Goal: Transaction & Acquisition: Purchase product/service

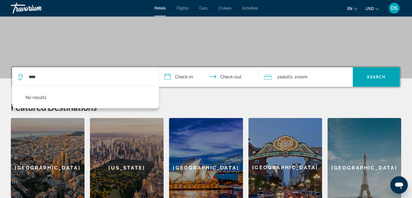
type input "****"
click at [179, 75] on input "**********" at bounding box center [210, 77] width 102 height 21
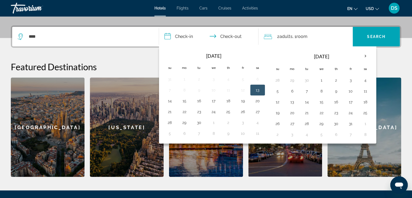
scroll to position [132, 0]
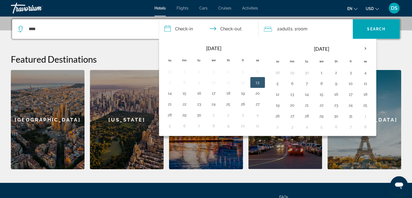
click at [241, 92] on button "19" at bounding box center [242, 93] width 9 height 8
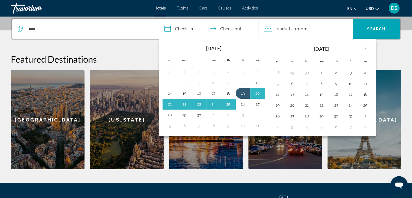
click at [242, 103] on button "26" at bounding box center [242, 104] width 9 height 8
type input "**********"
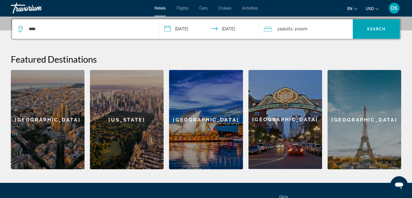
click at [282, 29] on span "Adults" at bounding box center [285, 28] width 13 height 5
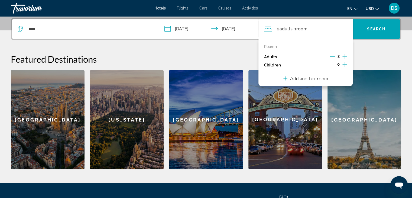
click at [331, 55] on icon "Decrement adults" at bounding box center [332, 56] width 5 height 5
click at [369, 54] on h2 "Featured Destinations" at bounding box center [206, 59] width 390 height 11
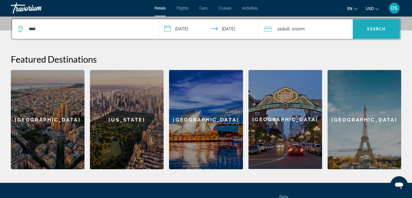
click at [370, 29] on span "Search" at bounding box center [376, 29] width 18 height 4
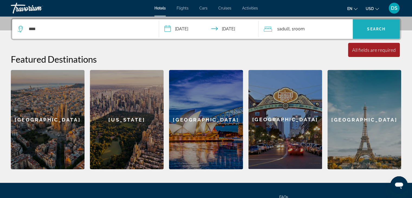
click at [369, 29] on span "Search" at bounding box center [376, 29] width 18 height 4
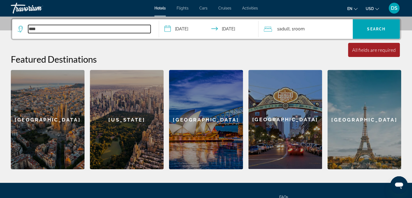
click at [70, 32] on input "****" at bounding box center [89, 29] width 122 height 8
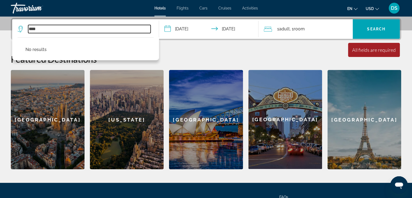
click at [63, 29] on input "****" at bounding box center [89, 29] width 122 height 8
type input "*"
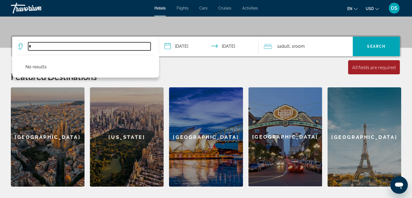
scroll to position [105, 0]
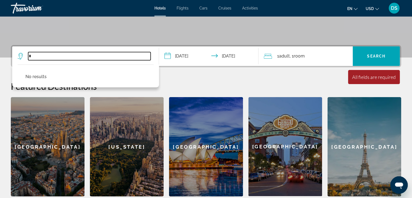
click at [40, 56] on input "*" at bounding box center [89, 56] width 122 height 8
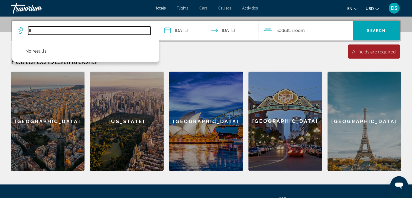
scroll to position [132, 0]
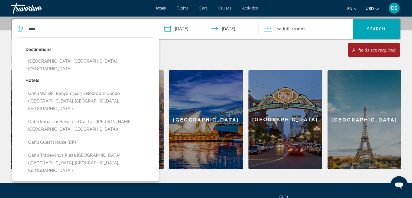
click at [48, 64] on button "[GEOGRAPHIC_DATA], [GEOGRAPHIC_DATA], [GEOGRAPHIC_DATA]" at bounding box center [89, 65] width 128 height 18
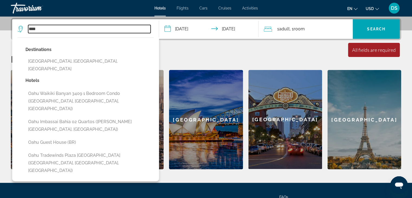
type input "**********"
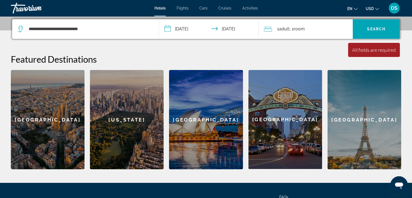
click at [369, 27] on span "Search" at bounding box center [376, 29] width 18 height 4
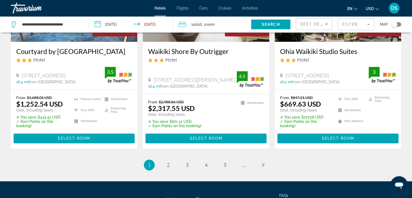
scroll to position [731, 0]
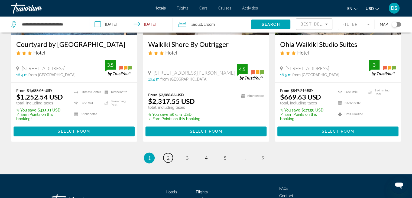
click at [167, 155] on span "2" at bounding box center [168, 158] width 3 height 6
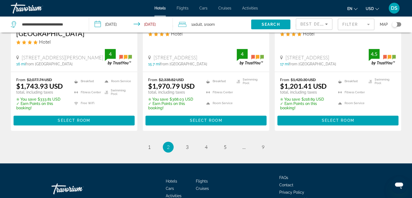
scroll to position [758, 0]
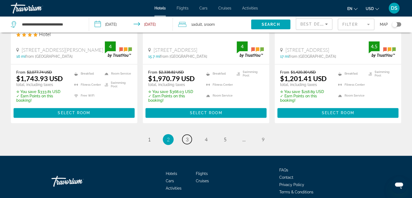
click at [186, 136] on span "3" at bounding box center [187, 139] width 3 height 6
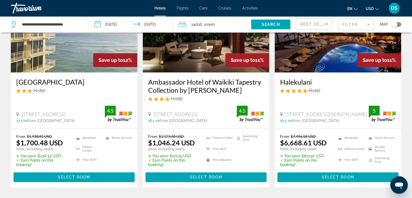
scroll to position [731, 0]
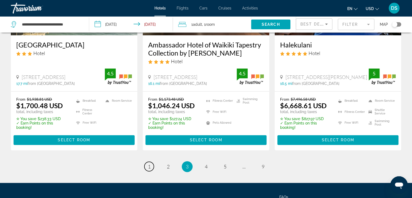
click at [149, 162] on link "page 1" at bounding box center [148, 165] width 9 height 9
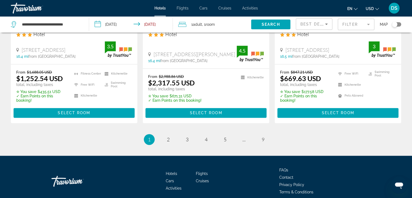
scroll to position [758, 0]
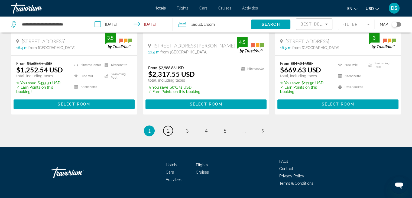
click at [168, 129] on span "2" at bounding box center [168, 130] width 3 height 6
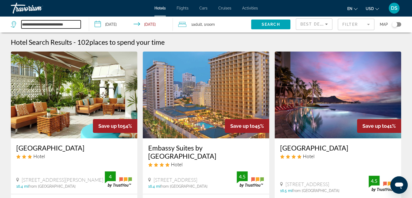
click at [55, 23] on input "**********" at bounding box center [50, 24] width 59 height 8
click at [13, 26] on icon "Search widget" at bounding box center [14, 24] width 6 height 6
click at [47, 29] on div "**********" at bounding box center [47, 24] width 73 height 16
click at [73, 25] on input "**********" at bounding box center [50, 24] width 59 height 8
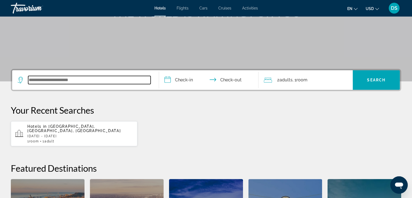
click at [97, 82] on input "Search widget" at bounding box center [89, 80] width 122 height 8
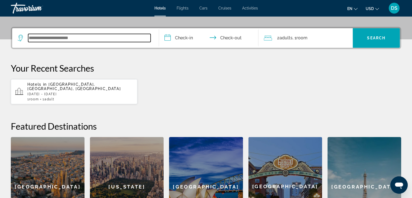
scroll to position [132, 0]
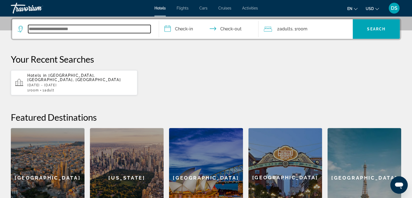
click at [74, 29] on input "Search widget" at bounding box center [89, 29] width 122 height 8
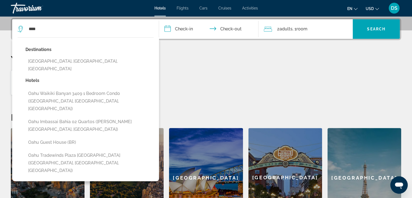
click at [70, 58] on button "[GEOGRAPHIC_DATA], [GEOGRAPHIC_DATA], [GEOGRAPHIC_DATA]" at bounding box center [89, 65] width 128 height 18
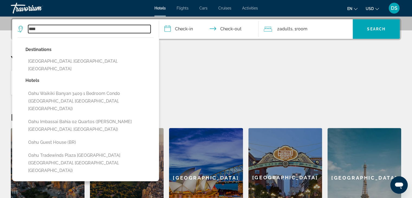
type input "**********"
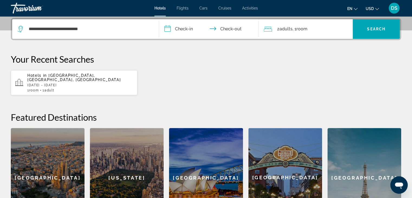
click at [188, 29] on input "**********" at bounding box center [210, 29] width 102 height 21
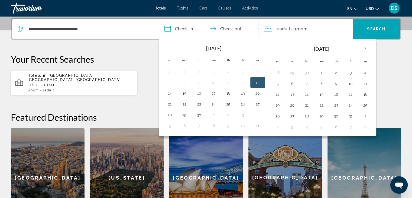
click at [242, 92] on button "19" at bounding box center [242, 93] width 9 height 8
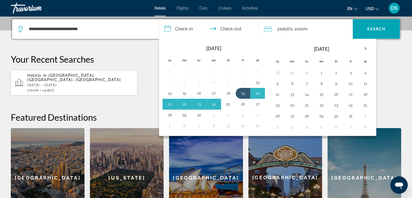
click at [229, 104] on button "25" at bounding box center [228, 104] width 9 height 8
type input "**********"
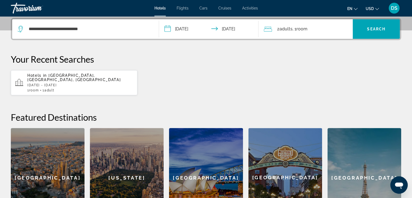
click at [234, 29] on input "**********" at bounding box center [210, 29] width 102 height 21
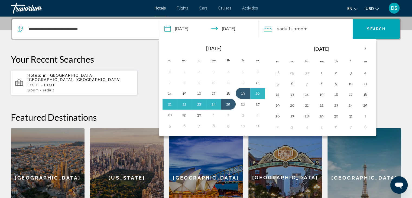
click at [240, 104] on button "26" at bounding box center [242, 104] width 9 height 8
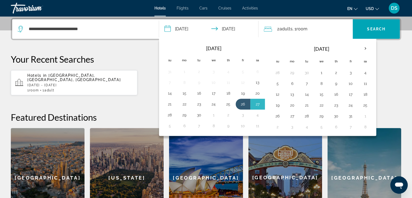
click at [289, 29] on span "Adults" at bounding box center [285, 28] width 13 height 5
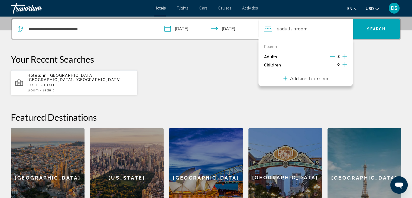
click at [330, 55] on icon "Decrement adults" at bounding box center [332, 56] width 5 height 5
click at [374, 27] on span "Search" at bounding box center [376, 29] width 18 height 4
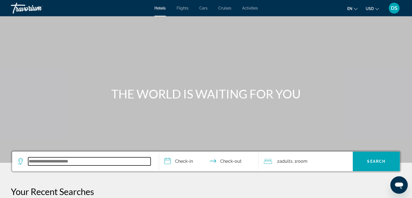
click at [99, 160] on input "Search widget" at bounding box center [89, 161] width 122 height 8
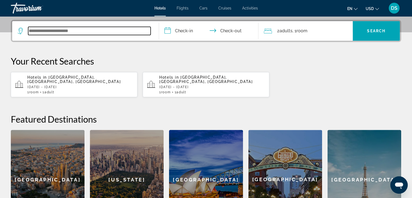
scroll to position [132, 0]
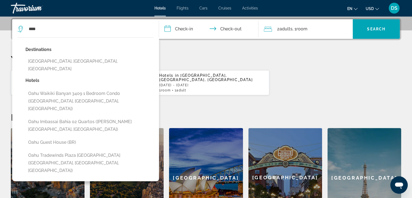
click at [83, 62] on button "[GEOGRAPHIC_DATA], [GEOGRAPHIC_DATA], [GEOGRAPHIC_DATA]" at bounding box center [89, 65] width 128 height 18
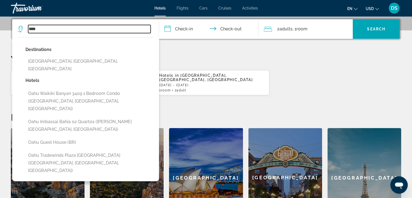
type input "**********"
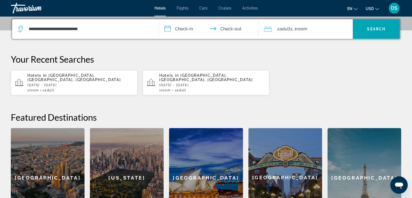
click at [183, 29] on input "**********" at bounding box center [210, 29] width 102 height 21
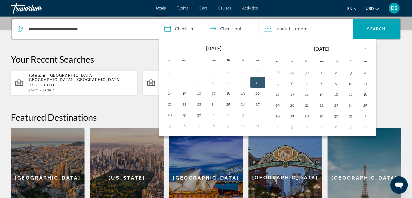
click at [241, 91] on button "19" at bounding box center [242, 93] width 9 height 8
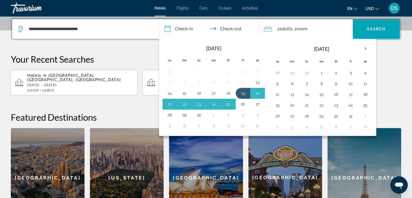
click at [242, 100] on button "26" at bounding box center [242, 104] width 9 height 8
type input "**********"
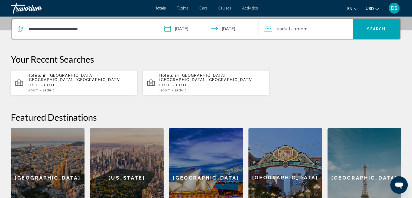
click at [290, 30] on span "Adults" at bounding box center [285, 28] width 13 height 5
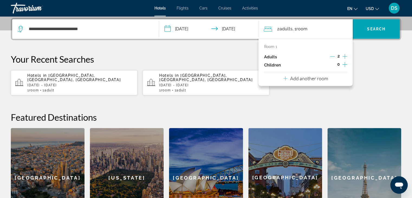
click at [331, 55] on icon "Decrement adults" at bounding box center [332, 56] width 5 height 5
click at [373, 27] on span "Search" at bounding box center [376, 29] width 18 height 4
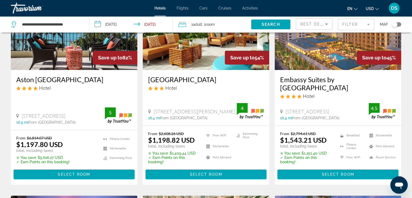
scroll to position [81, 0]
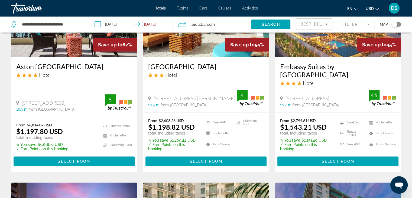
click at [86, 159] on span "Select Room" at bounding box center [74, 161] width 32 height 4
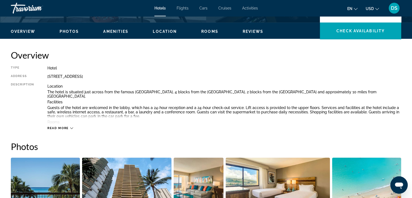
scroll to position [162, 0]
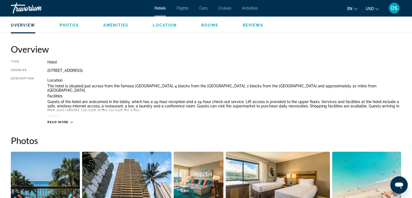
click at [204, 24] on span "Rooms" at bounding box center [209, 25] width 17 height 4
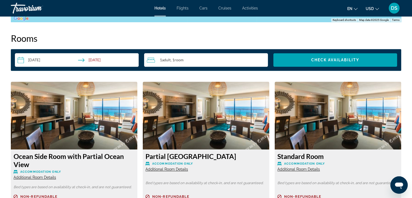
scroll to position [685, 0]
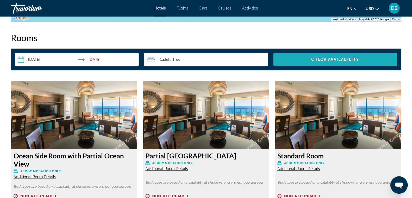
click at [335, 58] on span "Check Availability" at bounding box center [335, 59] width 48 height 4
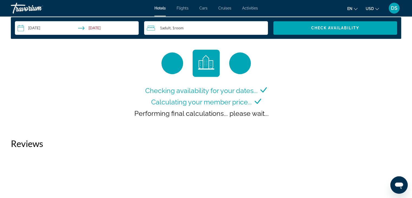
scroll to position [712, 0]
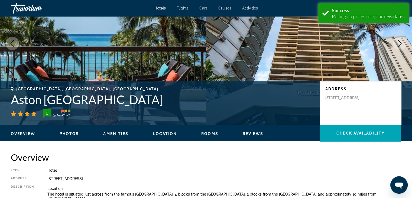
click at [207, 131] on span "Rooms" at bounding box center [209, 133] width 17 height 4
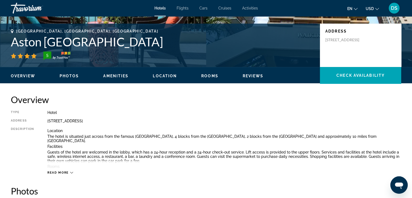
scroll to position [117, 0]
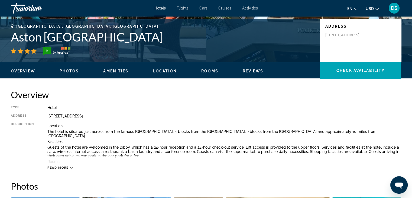
click at [210, 71] on span "Rooms" at bounding box center [209, 71] width 17 height 4
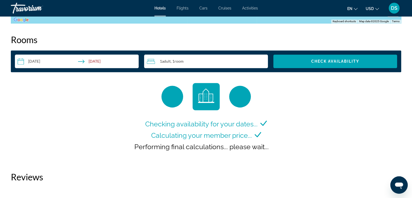
scroll to position [685, 0]
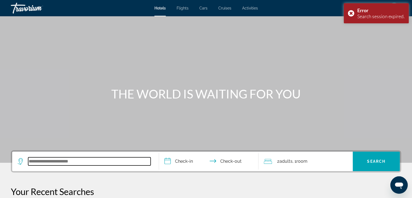
click at [95, 160] on input "Search widget" at bounding box center [89, 161] width 122 height 8
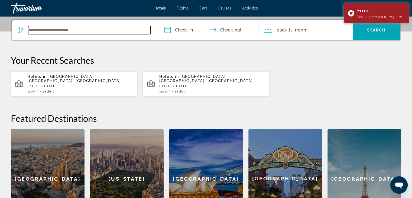
scroll to position [132, 0]
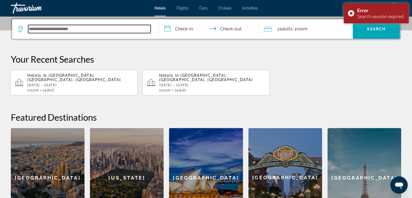
click at [65, 31] on input "Search widget" at bounding box center [89, 29] width 122 height 8
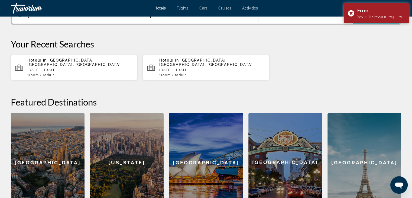
scroll to position [74, 0]
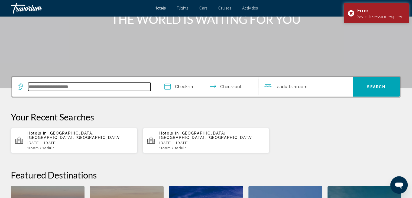
click at [61, 87] on input "Search widget" at bounding box center [89, 87] width 122 height 8
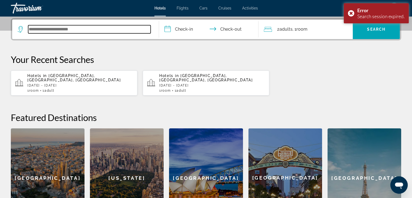
scroll to position [132, 0]
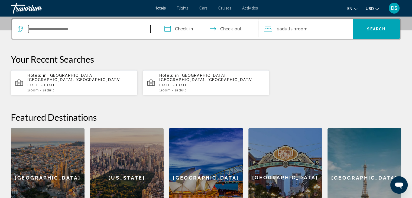
click at [116, 30] on input "Search widget" at bounding box center [89, 29] width 122 height 8
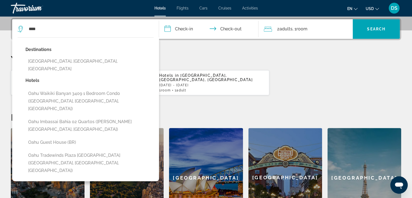
click at [94, 60] on button "[GEOGRAPHIC_DATA], [GEOGRAPHIC_DATA], [GEOGRAPHIC_DATA]" at bounding box center [89, 65] width 128 height 18
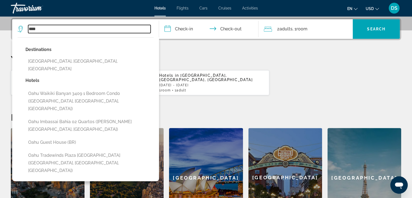
type input "**********"
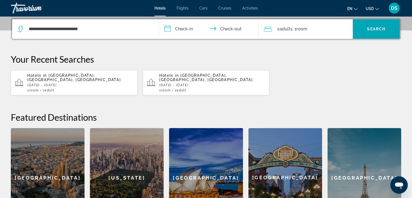
click at [180, 31] on input "**********" at bounding box center [210, 29] width 102 height 21
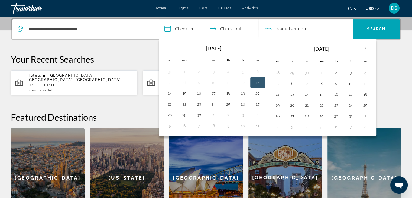
click at [241, 93] on button "19" at bounding box center [242, 93] width 9 height 8
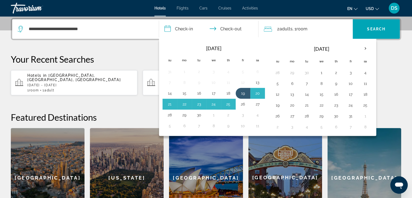
click at [241, 104] on button "26" at bounding box center [242, 104] width 9 height 8
type input "**********"
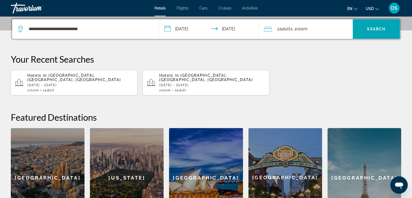
click at [287, 29] on span "Adults" at bounding box center [285, 28] width 13 height 5
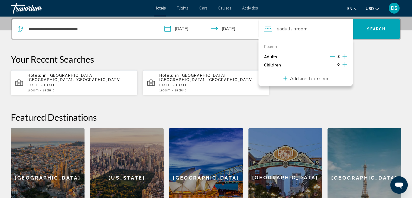
drag, startPoint x: 331, startPoint y: 55, endPoint x: 336, endPoint y: 57, distance: 5.2
click at [331, 55] on icon "Decrement adults" at bounding box center [332, 56] width 5 height 5
click at [375, 28] on span "Search" at bounding box center [376, 29] width 18 height 4
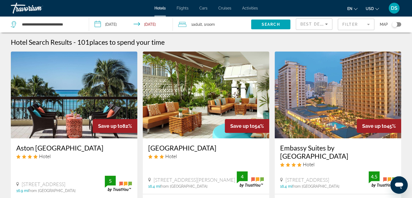
click at [64, 93] on img "Main content" at bounding box center [74, 94] width 126 height 87
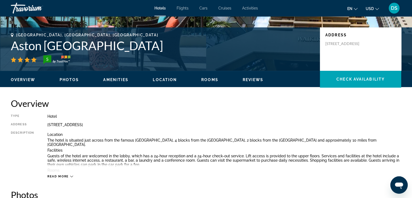
scroll to position [108, 0]
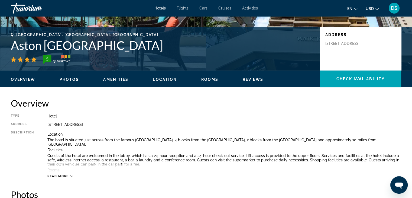
click at [209, 79] on span "Rooms" at bounding box center [209, 79] width 17 height 4
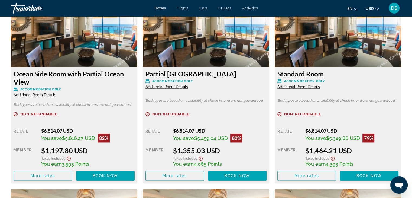
scroll to position [766, 0]
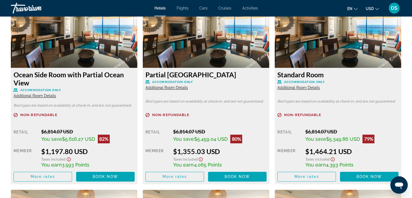
click at [109, 176] on span "Book now" at bounding box center [106, 176] width 26 height 4
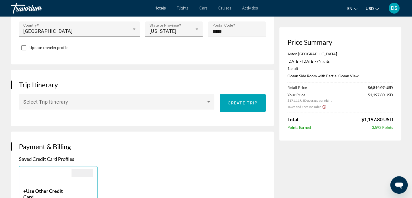
scroll to position [271, 0]
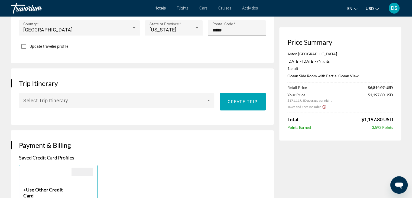
click at [324, 107] on icon "Show Taxes and Fees disclaimer" at bounding box center [324, 106] width 4 height 5
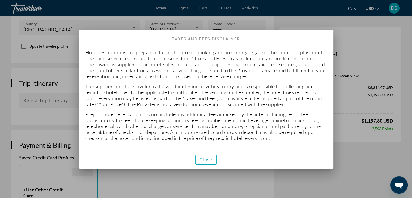
scroll to position [0, 0]
click at [214, 157] on span "button" at bounding box center [205, 159] width 21 height 13
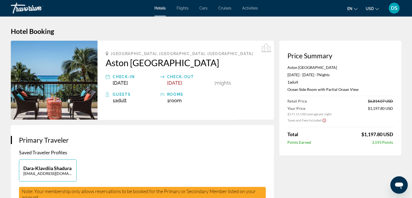
scroll to position [271, 0]
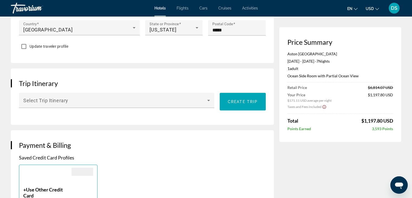
click at [208, 101] on icon "Main content" at bounding box center [208, 100] width 6 height 6
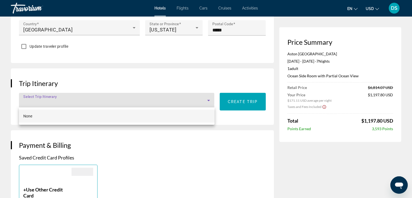
click at [194, 81] on div at bounding box center [206, 99] width 412 height 198
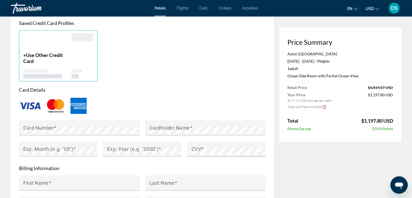
scroll to position [406, 0]
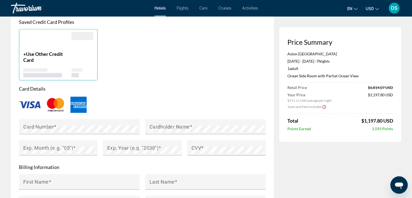
click at [33, 53] on span "Use Other Credit Card" at bounding box center [43, 57] width 40 height 12
click at [28, 101] on img "Main content" at bounding box center [30, 104] width 22 height 7
click at [31, 105] on img "Main content" at bounding box center [30, 104] width 22 height 7
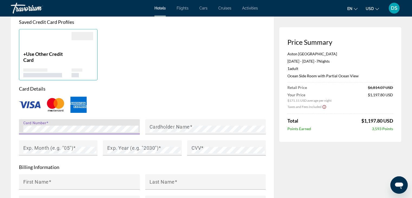
click at [160, 127] on mat-label "Cardholder Name" at bounding box center [169, 126] width 40 height 6
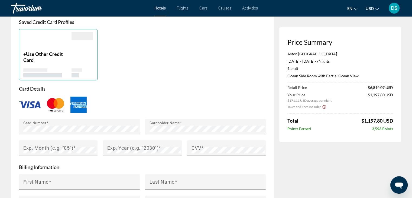
click at [50, 147] on mat-label "Exp. Month (e.g. "05")" at bounding box center [48, 147] width 50 height 6
click at [124, 147] on mat-label "Exp. Year (e.g. "2030")" at bounding box center [132, 147] width 51 height 6
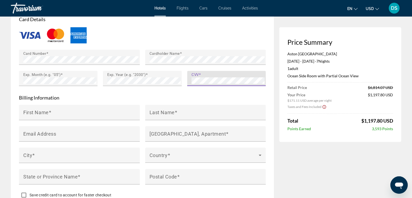
scroll to position [487, 0]
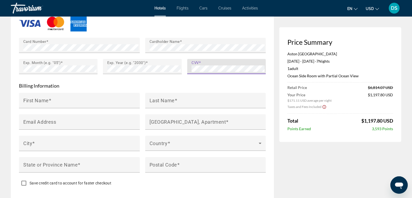
click at [75, 98] on div "First Name" at bounding box center [80, 100] width 115 height 15
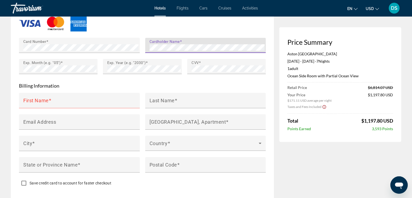
click at [149, 50] on div "Cardholder Name" at bounding box center [205, 45] width 121 height 15
click at [56, 101] on input "First Name" at bounding box center [80, 102] width 115 height 6
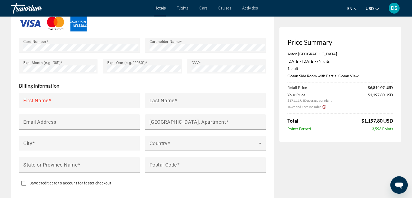
drag, startPoint x: 56, startPoint y: 101, endPoint x: 43, endPoint y: 94, distance: 15.0
click at [43, 94] on div "First Name" at bounding box center [80, 100] width 115 height 15
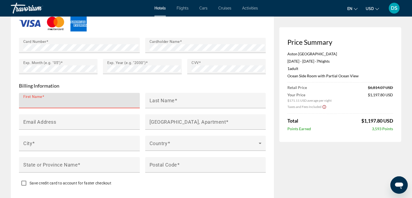
paste input "**********"
drag, startPoint x: 75, startPoint y: 102, endPoint x: 55, endPoint y: 105, distance: 19.7
click at [55, 105] on div "**********" at bounding box center [80, 100] width 115 height 15
type input "**********"
click at [167, 101] on mat-label "Last Name" at bounding box center [161, 100] width 25 height 6
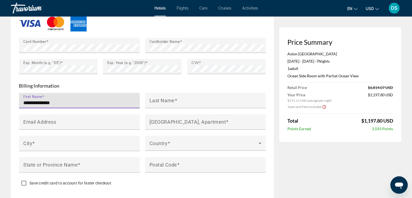
click at [167, 101] on input "Last Name" at bounding box center [206, 102] width 115 height 6
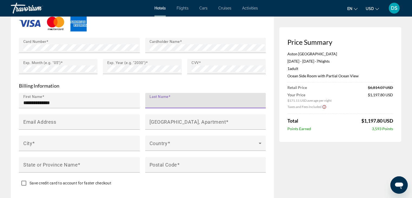
paste input "*******"
type input "*******"
click at [40, 142] on input "City" at bounding box center [80, 145] width 115 height 6
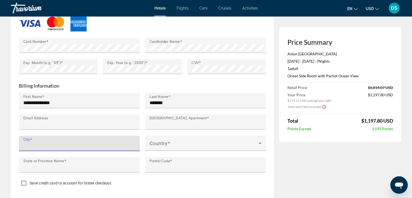
type input "**********"
type input "**"
type input "*****"
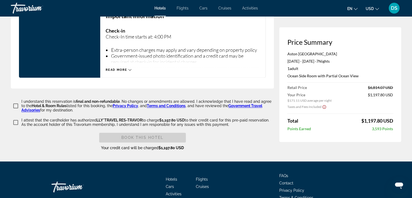
scroll to position [758, 0]
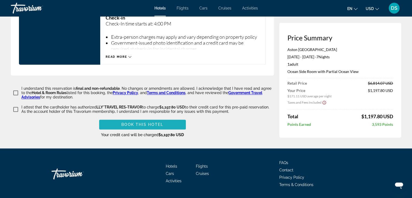
click at [128, 124] on span "Book this hotel" at bounding box center [142, 124] width 42 height 4
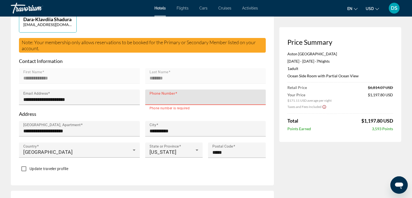
click at [193, 99] on input "Phone Number" at bounding box center [206, 99] width 115 height 6
type input "**********"
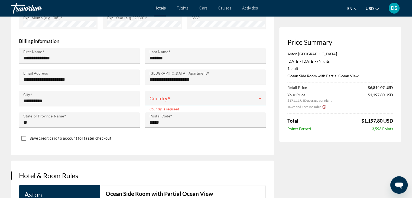
scroll to position [527, 0]
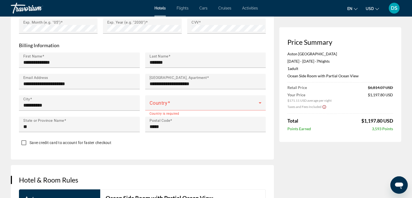
click at [173, 105] on span "Main content" at bounding box center [203, 104] width 109 height 6
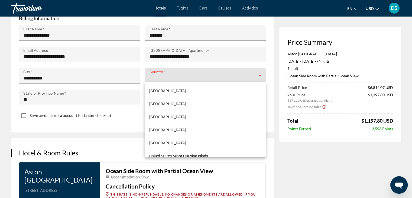
scroll to position [3091, 0]
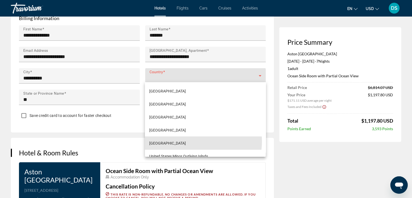
click at [192, 141] on mat-option "United States of America" at bounding box center [205, 142] width 120 height 13
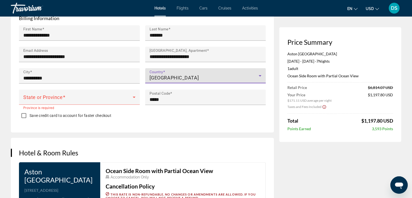
click at [96, 97] on span "Main content" at bounding box center [77, 99] width 109 height 6
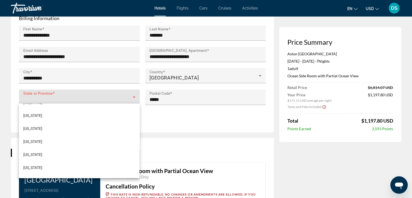
scroll to position [54, 0]
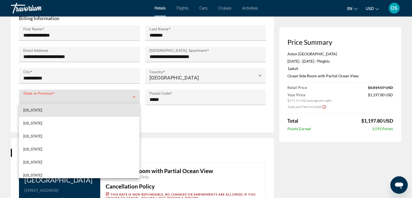
click at [81, 111] on mat-option "California" at bounding box center [79, 109] width 120 height 13
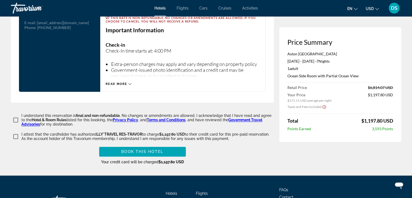
scroll to position [744, 0]
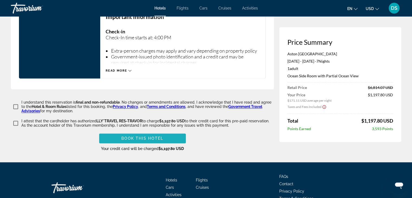
click at [157, 137] on span "Book this hotel" at bounding box center [142, 138] width 42 height 4
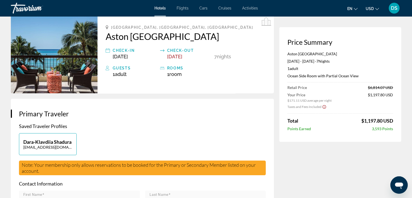
scroll to position [54, 0]
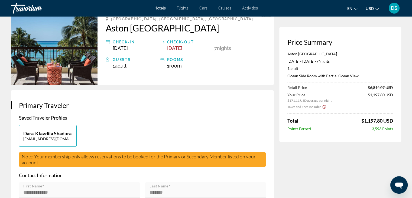
click at [182, 49] on span "[DATE]" at bounding box center [174, 48] width 15 height 6
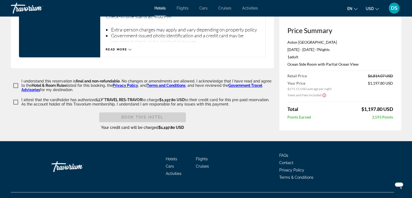
scroll to position [785, 0]
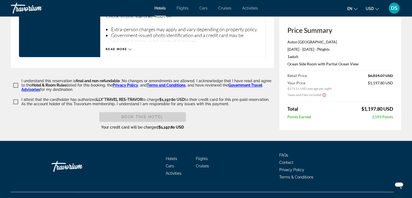
click at [153, 117] on div "Book this hotel" at bounding box center [142, 117] width 87 height 10
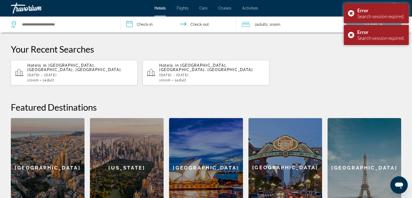
scroll to position [162, 0]
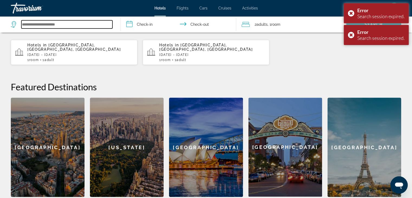
click at [81, 23] on input "Search widget" at bounding box center [66, 24] width 91 height 8
click at [80, 24] on input "Search widget" at bounding box center [66, 24] width 91 height 8
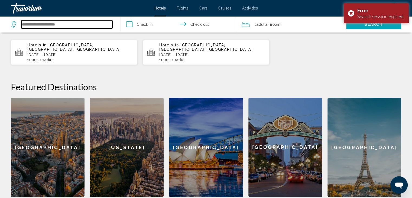
click at [82, 22] on input "Search widget" at bounding box center [66, 24] width 91 height 8
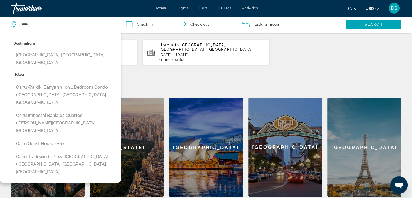
click at [76, 53] on button "[GEOGRAPHIC_DATA], [GEOGRAPHIC_DATA], [GEOGRAPHIC_DATA]" at bounding box center [64, 59] width 102 height 18
type input "**********"
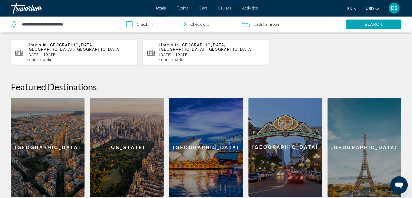
click at [146, 23] on input "**********" at bounding box center [179, 25] width 117 height 18
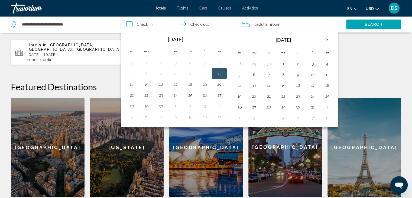
click at [205, 84] on button "19" at bounding box center [204, 84] width 9 height 8
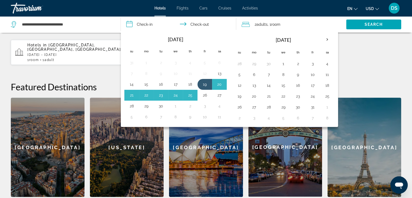
click at [206, 96] on button "26" at bounding box center [204, 95] width 9 height 8
type input "**********"
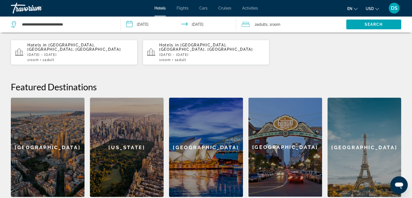
drag, startPoint x: 265, startPoint y: 24, endPoint x: 263, endPoint y: 27, distance: 3.5
click at [265, 24] on span "Adults" at bounding box center [261, 24] width 11 height 4
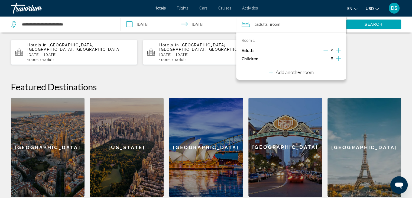
click at [326, 49] on icon "Decrement adults" at bounding box center [325, 50] width 5 height 5
click at [373, 24] on span "Search" at bounding box center [373, 24] width 18 height 4
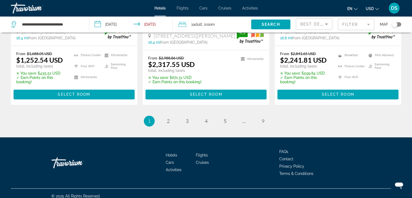
scroll to position [777, 0]
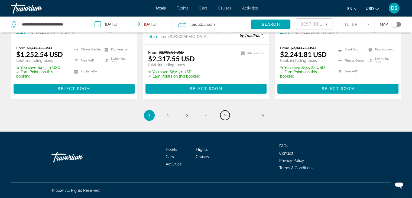
click at [225, 118] on link "page 5" at bounding box center [224, 114] width 9 height 9
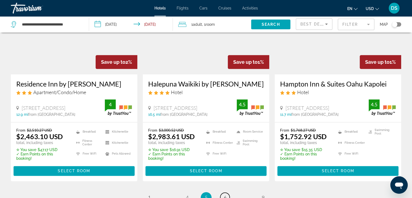
scroll to position [704, 0]
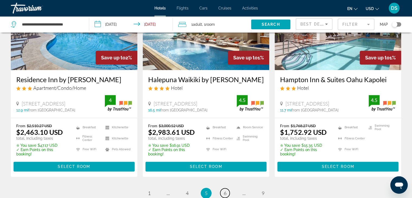
click at [226, 188] on link "page 6" at bounding box center [224, 192] width 9 height 9
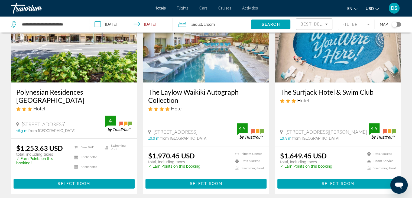
scroll to position [704, 0]
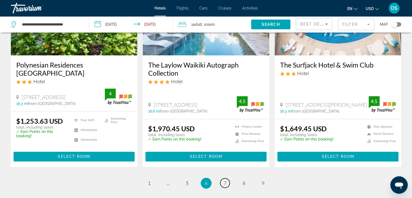
click at [224, 180] on span "7" at bounding box center [225, 183] width 3 height 6
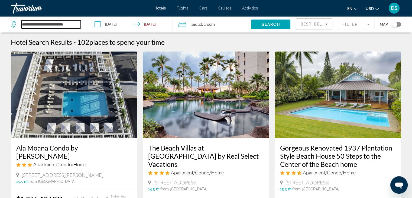
click at [77, 25] on input "**********" at bounding box center [50, 24] width 59 height 8
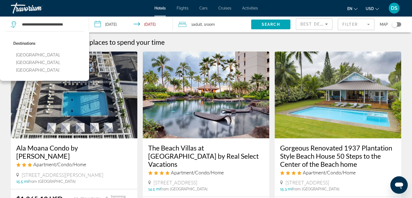
click at [34, 57] on button "[GEOGRAPHIC_DATA], [GEOGRAPHIC_DATA], [GEOGRAPHIC_DATA]" at bounding box center [48, 62] width 70 height 25
